Goal: Task Accomplishment & Management: Use online tool/utility

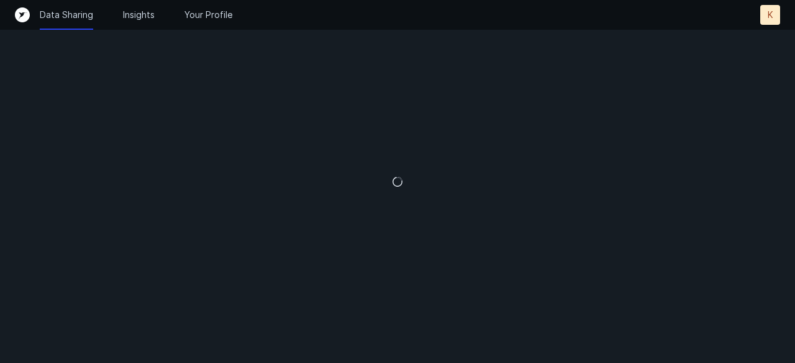
click at [574, 134] on div at bounding box center [397, 181] width 795 height 363
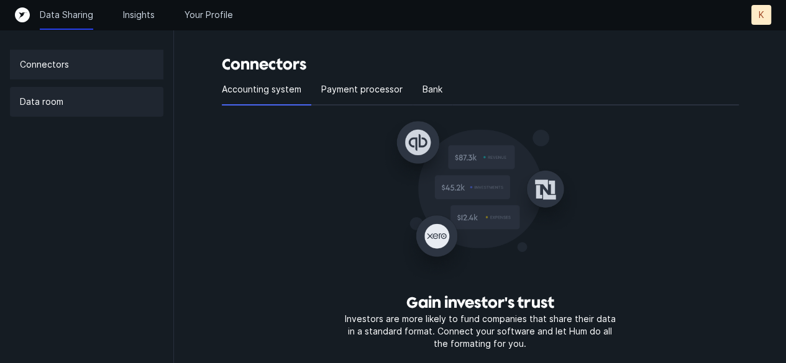
click at [45, 103] on p "Data room" at bounding box center [41, 101] width 43 height 15
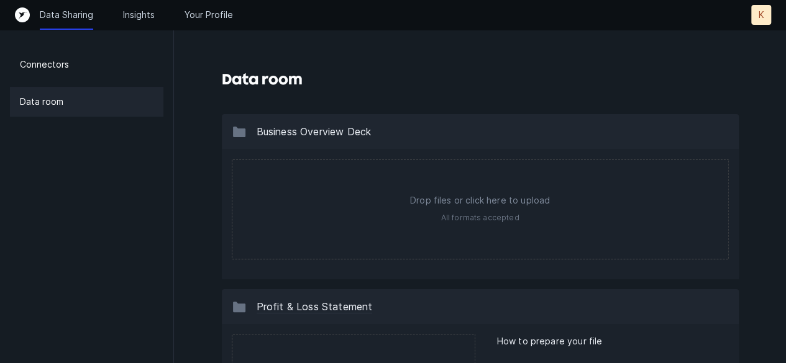
click at [571, 85] on div "Data room" at bounding box center [480, 85] width 517 height 60
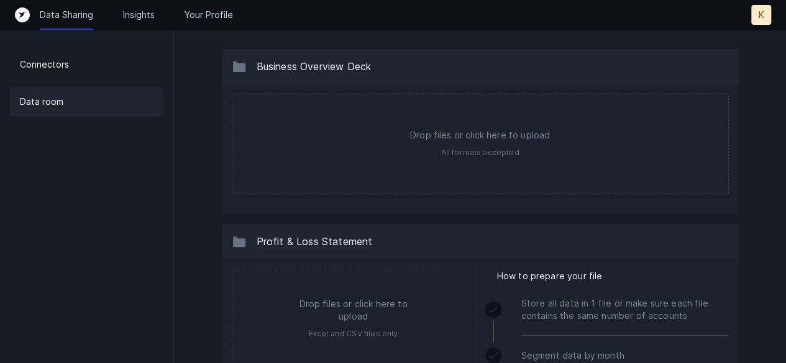
scroll to position [75, 0]
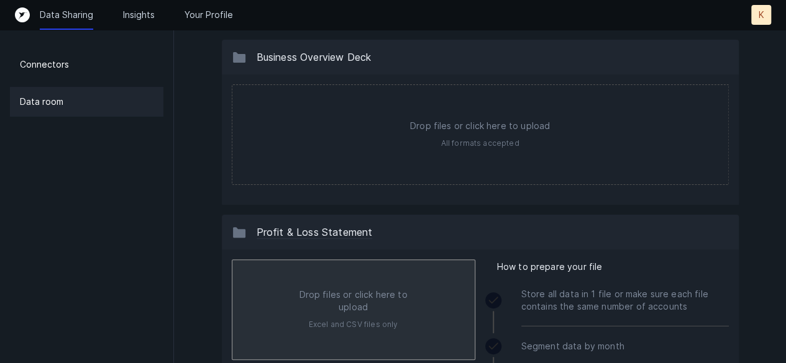
type input "C:\fakepath\FinAdvantage _Inc._PL_Dec_2024.xlsx"
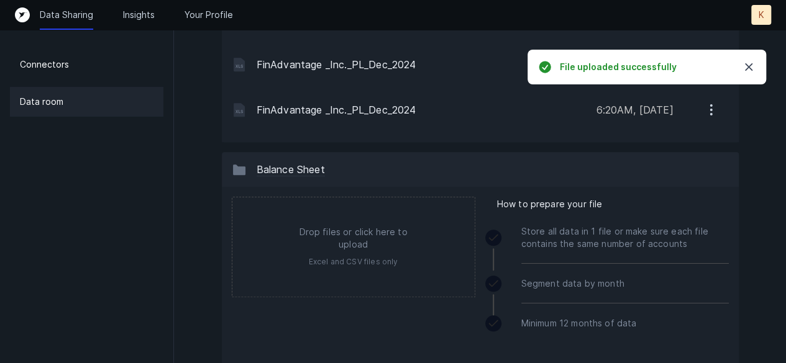
scroll to position [457, 0]
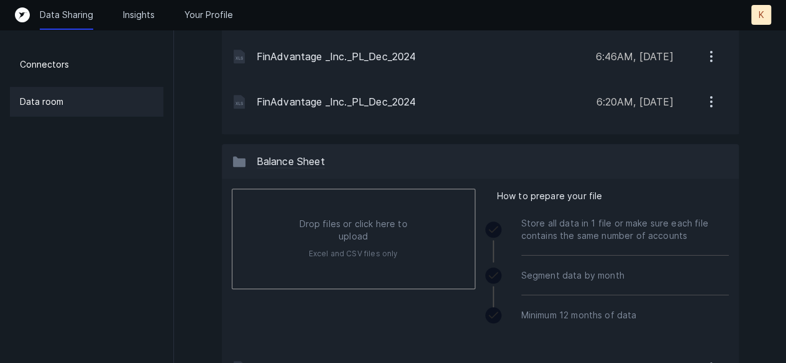
type input "C:\fakepath\FinAdvantage _Inc._BS_Dec_2024.xlsx"
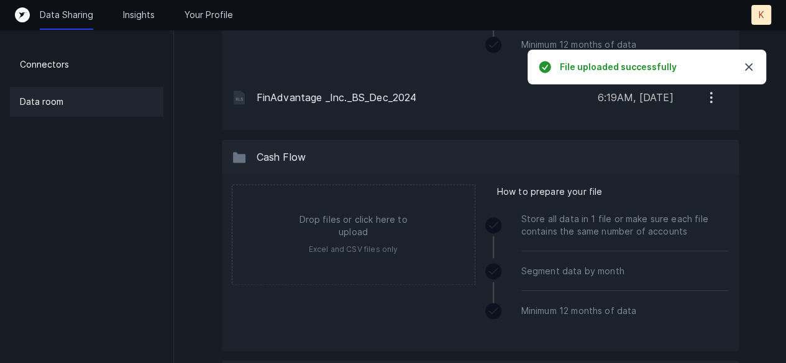
scroll to position [732, 0]
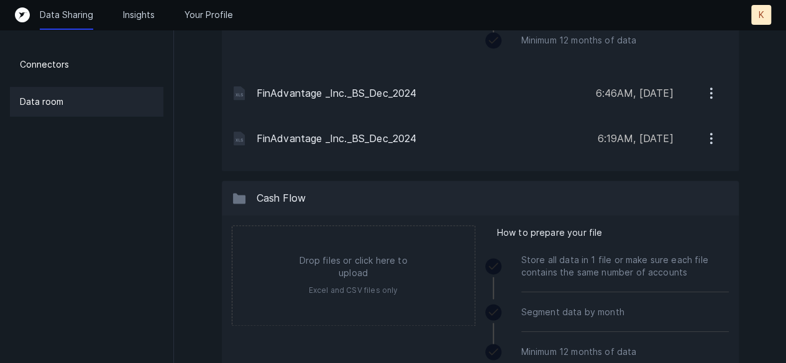
drag, startPoint x: 788, startPoint y: 196, endPoint x: 793, endPoint y: 211, distance: 15.1
click at [786, 211] on html "Data Sharing Insights Your Profile K K Connectors Data room Data room Business …" at bounding box center [393, 128] width 786 height 1721
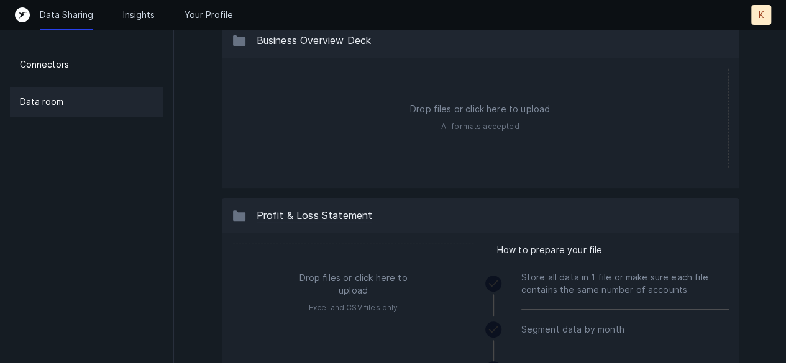
scroll to position [0, 0]
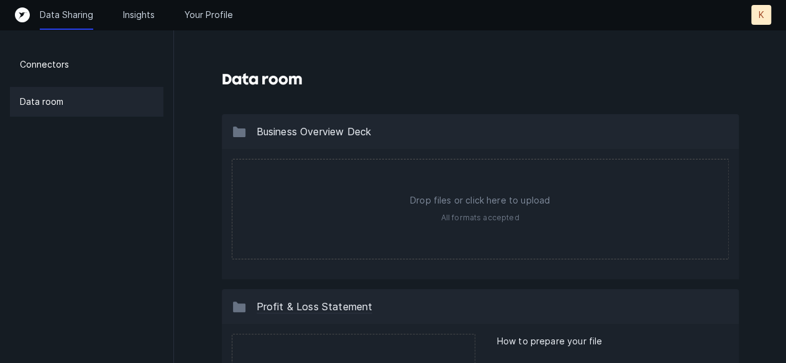
click at [761, 13] on p "K" at bounding box center [762, 15] width 6 height 12
click at [724, 65] on p "Logout" at bounding box center [733, 65] width 33 height 15
